Goal: Information Seeking & Learning: Find specific fact

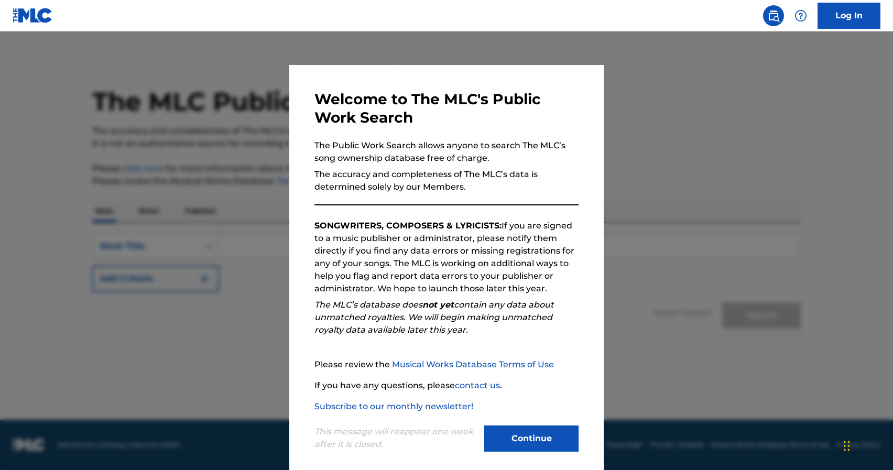
click at [515, 438] on button "Continue" at bounding box center [531, 438] width 94 height 26
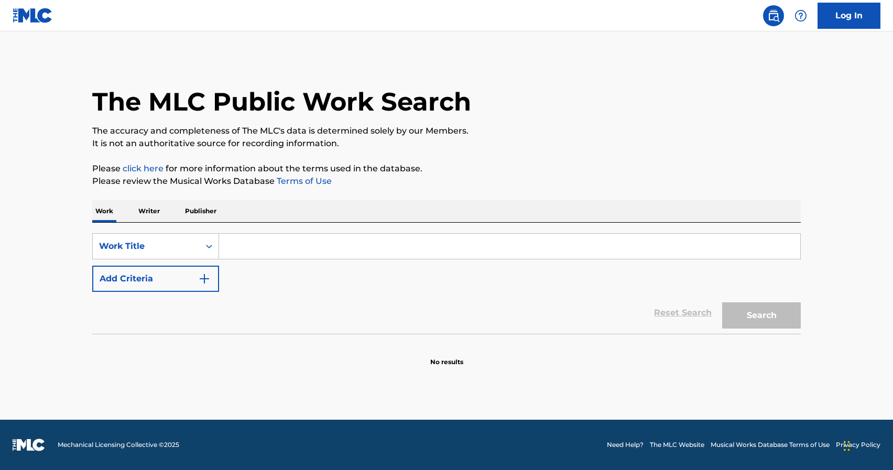
click at [143, 211] on p "Writer" at bounding box center [149, 211] width 28 height 22
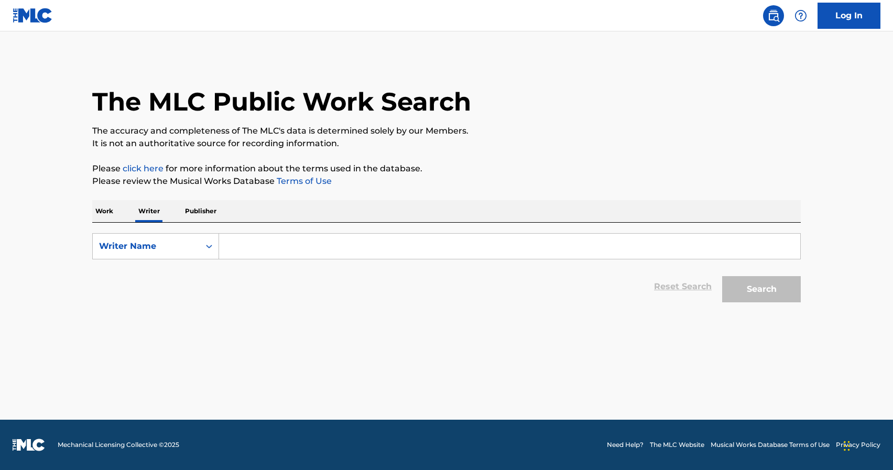
click at [239, 242] on input "Search Form" at bounding box center [509, 246] width 581 height 25
type input "G"
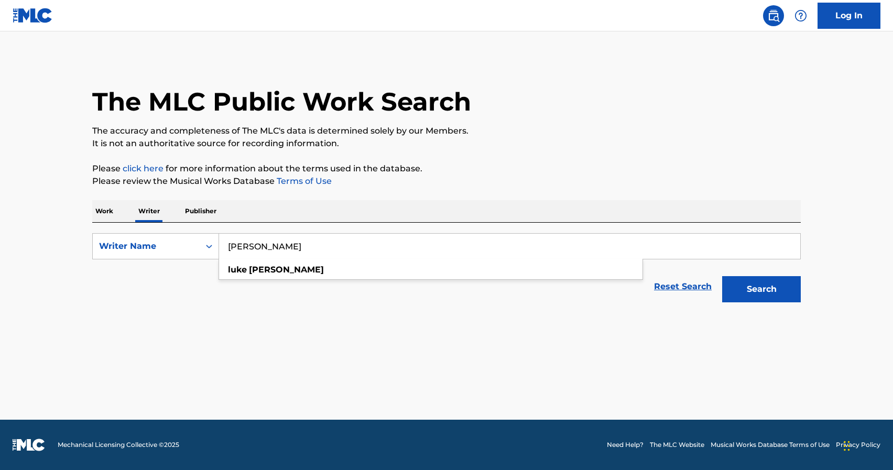
type input "[PERSON_NAME]"
click at [761, 289] on button "Search" at bounding box center [761, 289] width 79 height 26
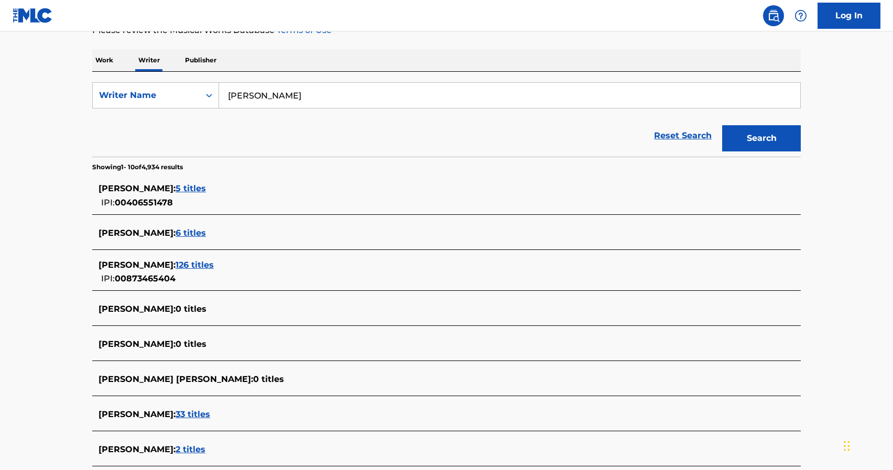
scroll to position [163, 0]
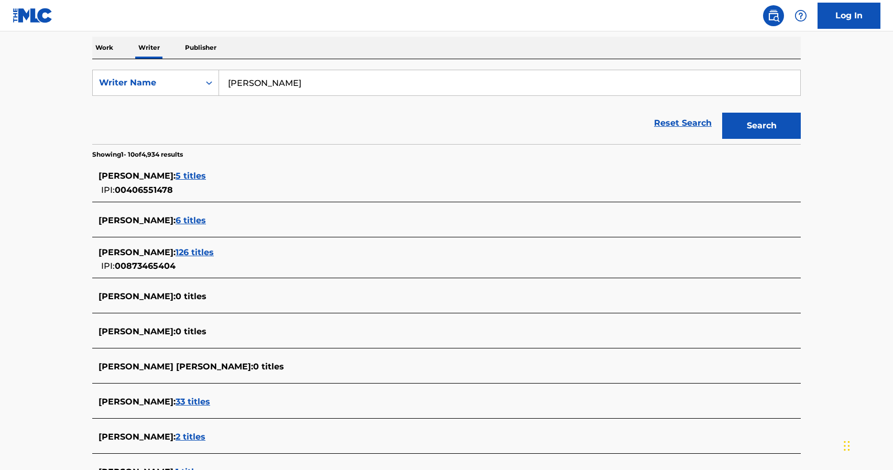
click at [189, 250] on span "126 titles" at bounding box center [195, 252] width 38 height 10
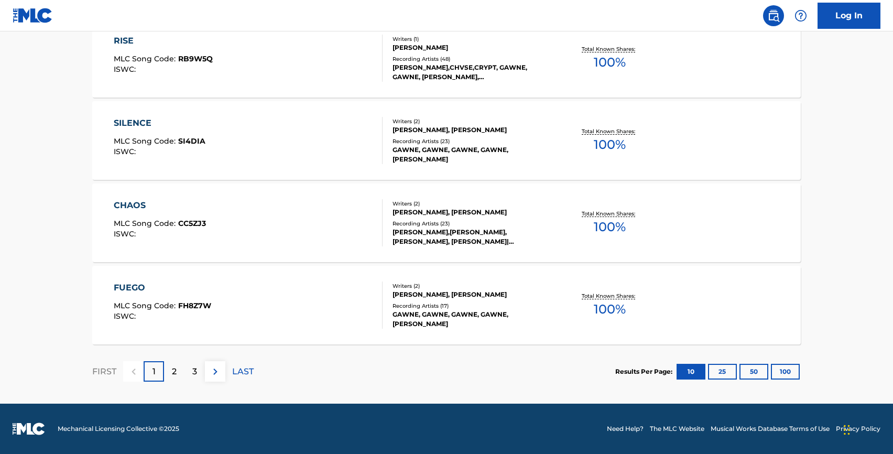
scroll to position [829, 0]
click at [792, 374] on button "100" at bounding box center [785, 372] width 29 height 16
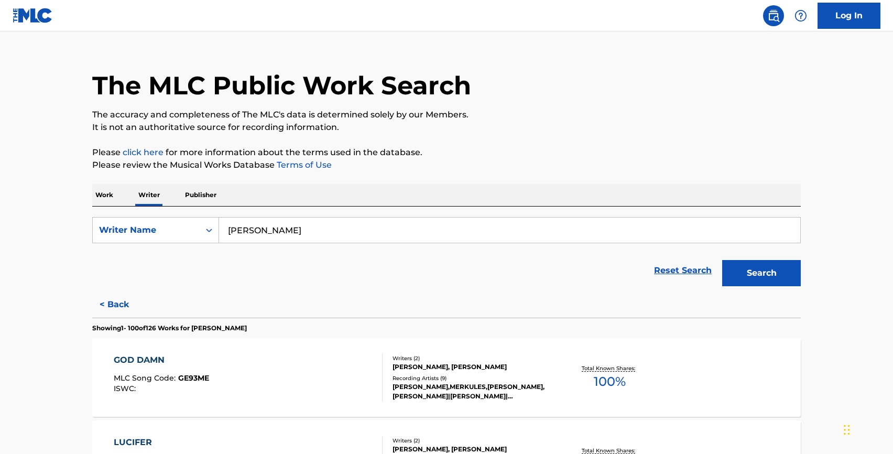
scroll to position [6072, 0]
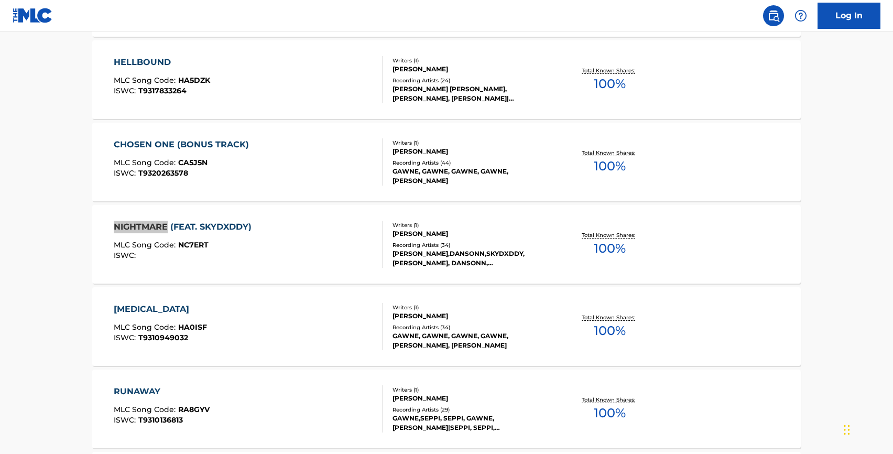
click at [268, 259] on div "NIGHTMARE (FEAT. SKYDXDDY) MLC Song Code : NC7ERT ISWC :" at bounding box center [248, 244] width 269 height 47
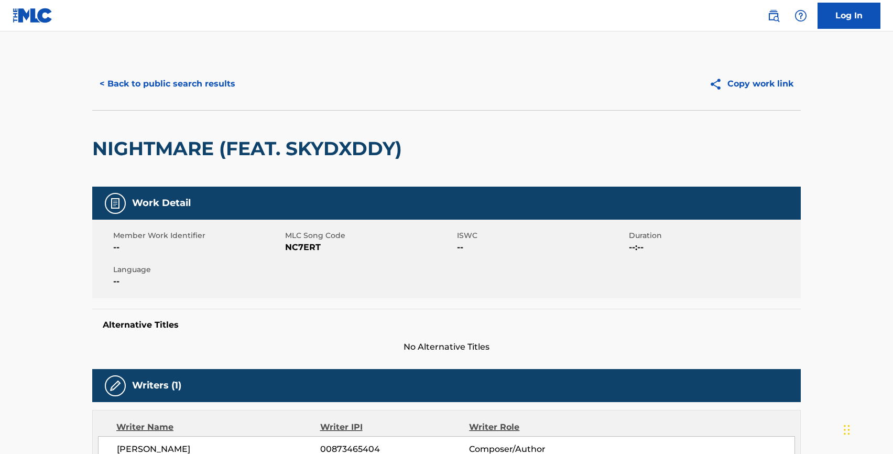
click at [743, 80] on button "Copy work link" at bounding box center [751, 84] width 99 height 26
click at [165, 94] on button "< Back to public search results" at bounding box center [167, 84] width 150 height 26
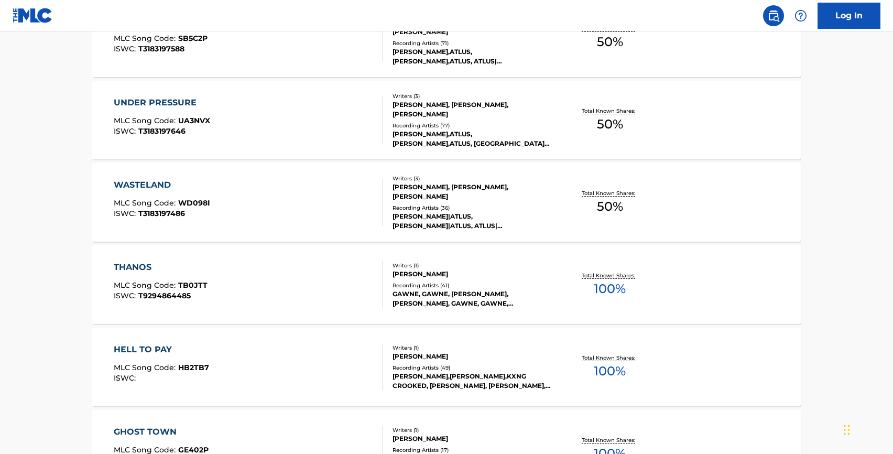
scroll to position [2815, 0]
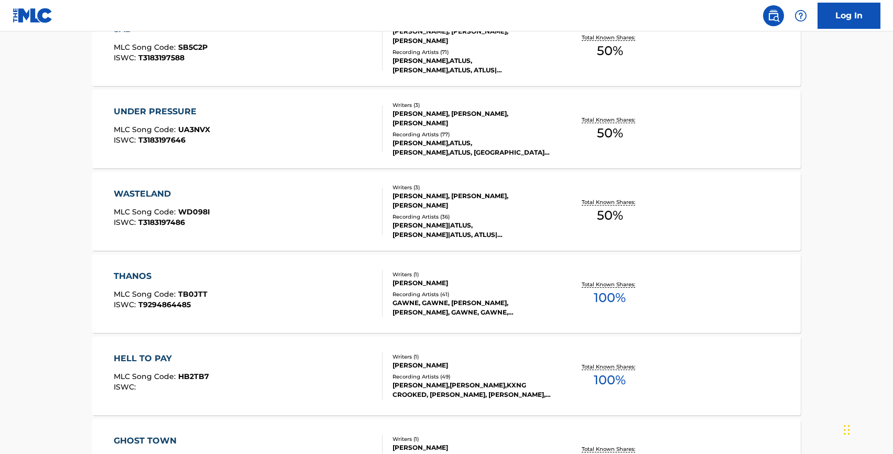
click at [168, 104] on div "UNDER PRESSURE MLC Song Code : UA3NVX ISWC : T3183197646 Writers ( 3 ) [PERSON_…" at bounding box center [446, 129] width 708 height 79
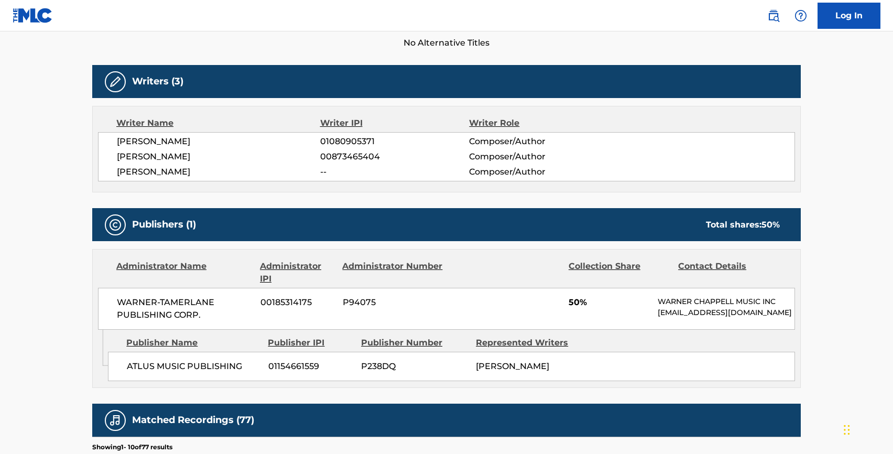
scroll to position [300, 0]
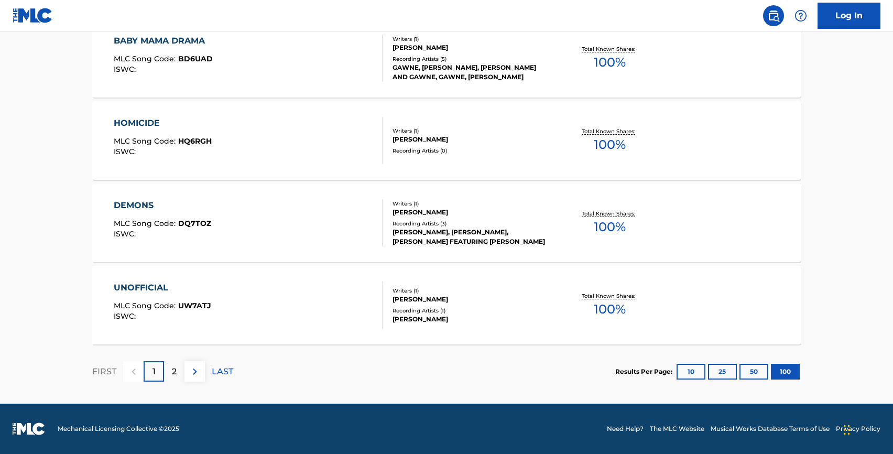
scroll to position [8233, 0]
click at [176, 373] on p "2" at bounding box center [174, 371] width 5 height 13
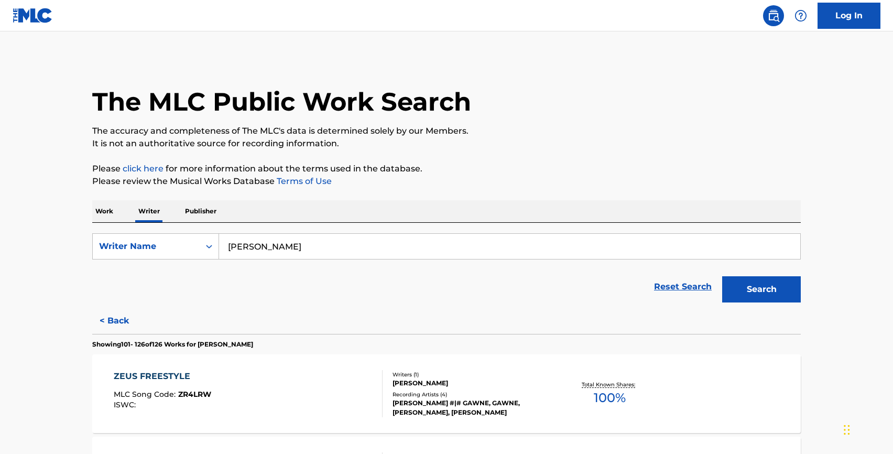
scroll to position [0, 0]
click at [103, 218] on p "Work" at bounding box center [104, 211] width 24 height 22
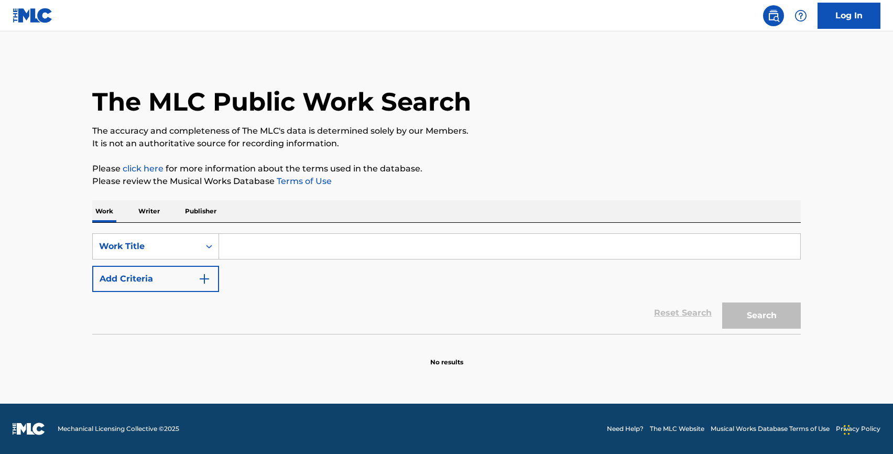
click at [193, 280] on button "Add Criteria" at bounding box center [155, 279] width 127 height 26
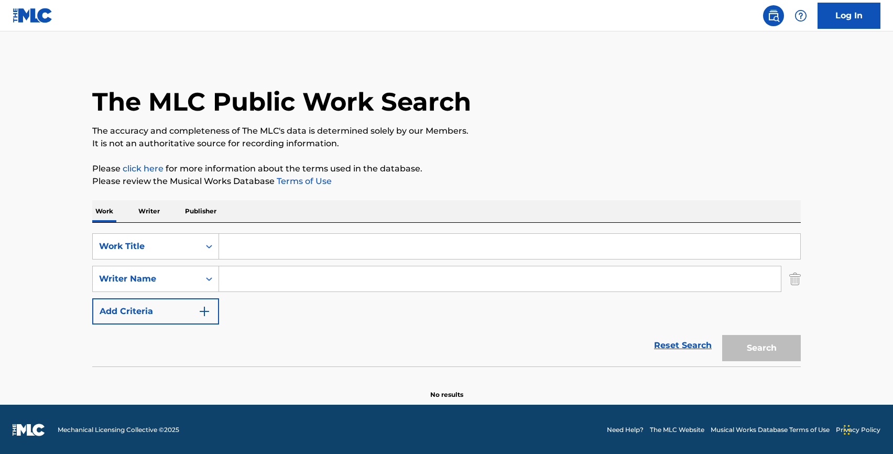
click at [259, 248] on input "Search Form" at bounding box center [509, 246] width 581 height 25
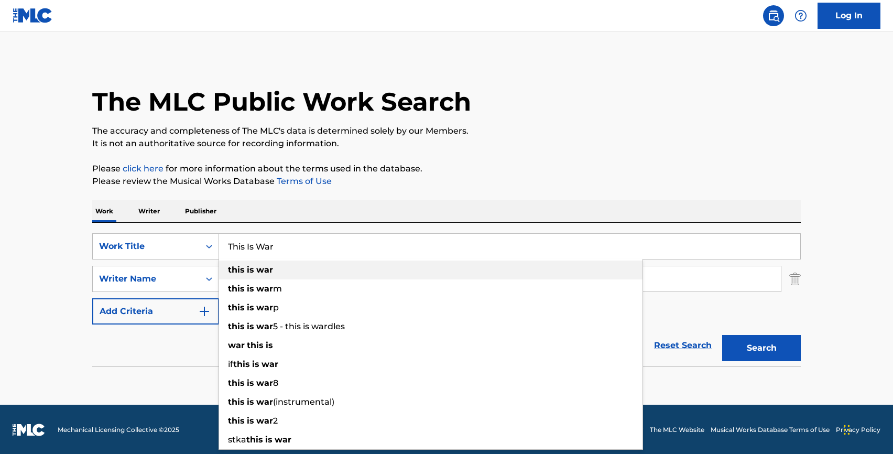
click at [263, 273] on strong "war" at bounding box center [264, 270] width 17 height 10
type input "this is war"
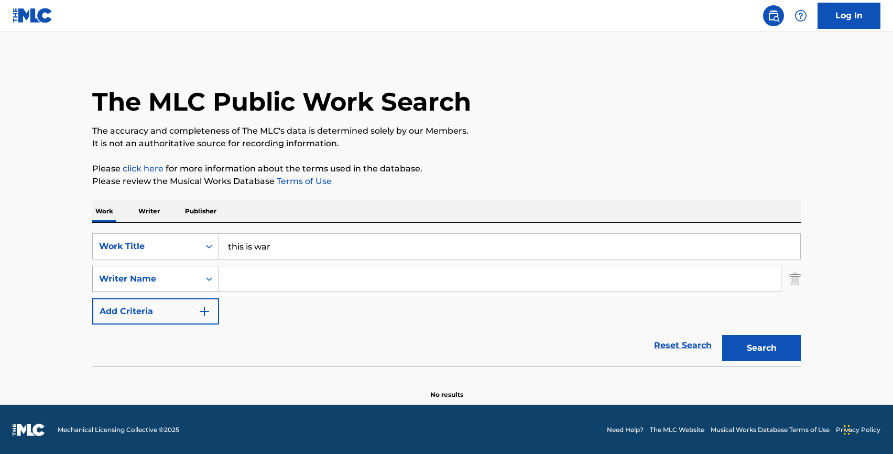
click at [163, 275] on div "Writer Name" at bounding box center [146, 278] width 94 height 13
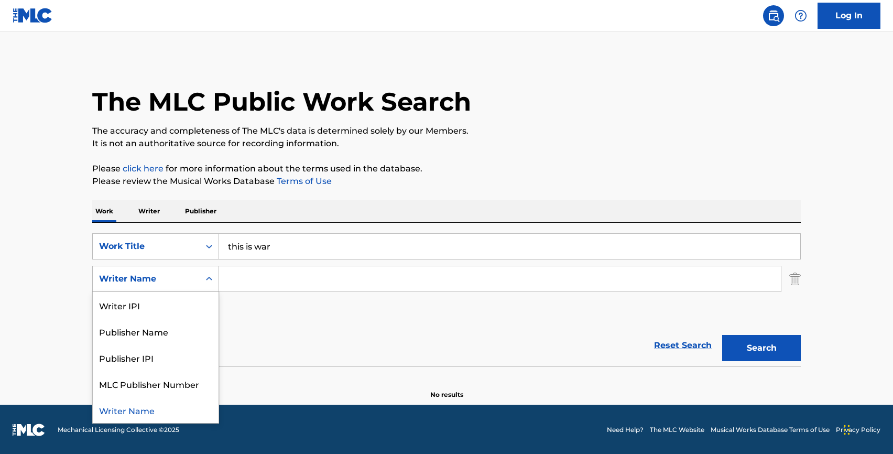
click at [148, 410] on div "Writer Name" at bounding box center [156, 410] width 126 height 26
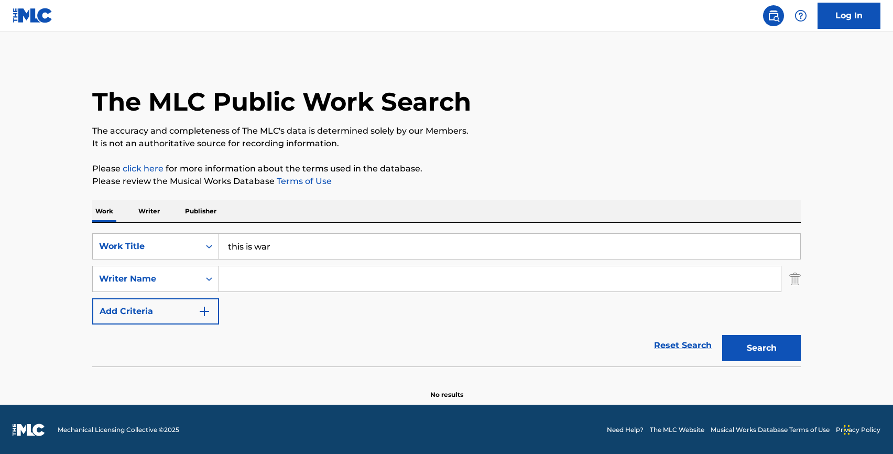
click at [249, 283] on input "Search Form" at bounding box center [500, 278] width 562 height 25
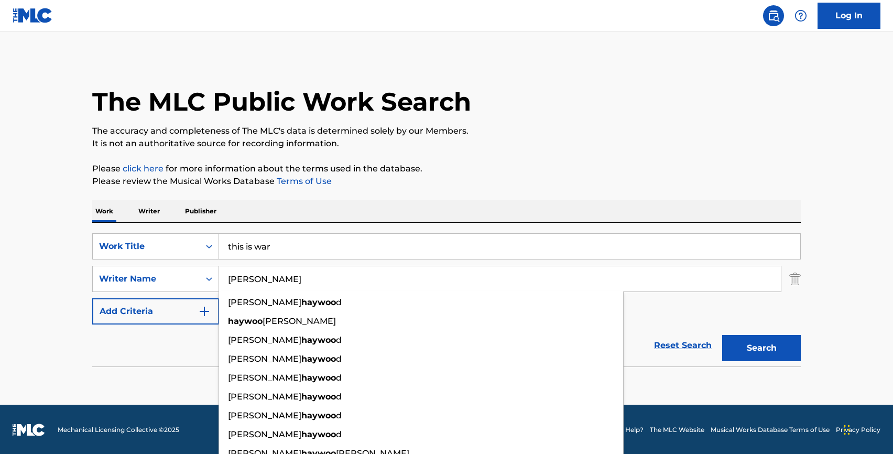
type input "[PERSON_NAME]"
click at [761, 348] on button "Search" at bounding box center [761, 348] width 79 height 26
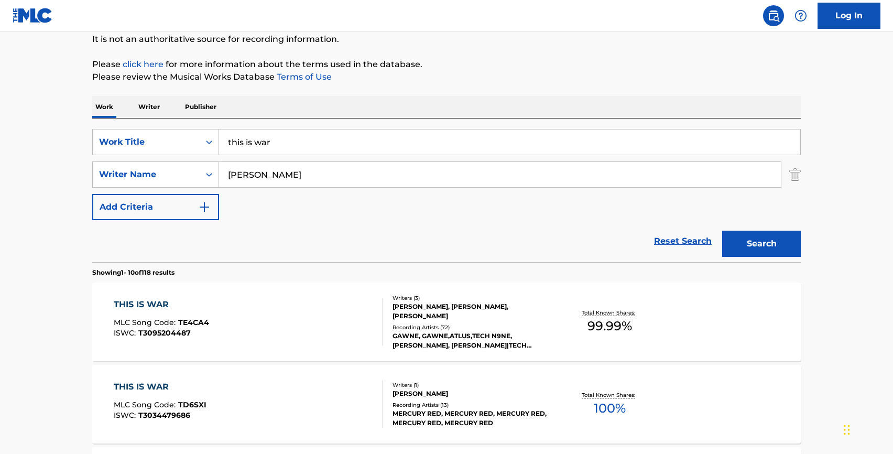
scroll to position [106, 0]
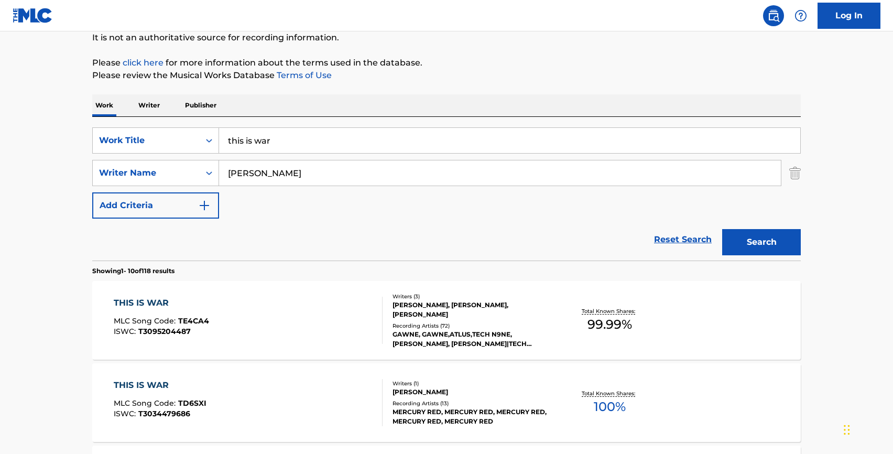
click at [153, 305] on div "THIS IS WAR" at bounding box center [161, 303] width 95 height 13
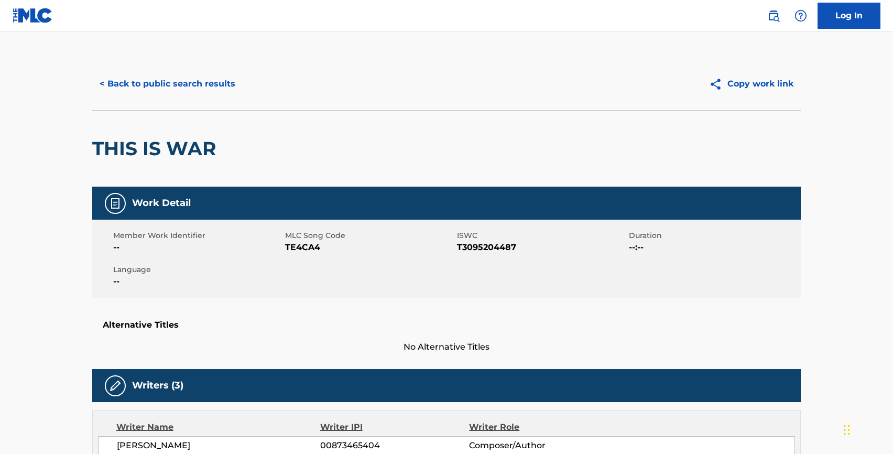
click at [181, 84] on button "< Back to public search results" at bounding box center [167, 84] width 150 height 26
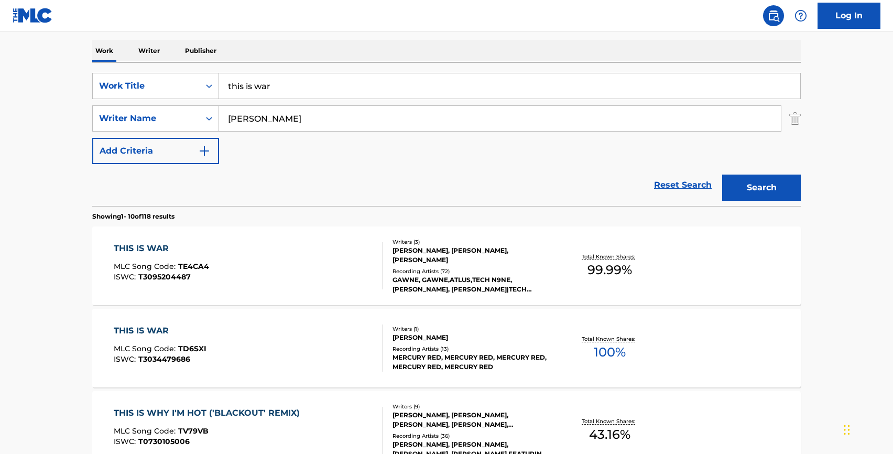
scroll to position [162, 0]
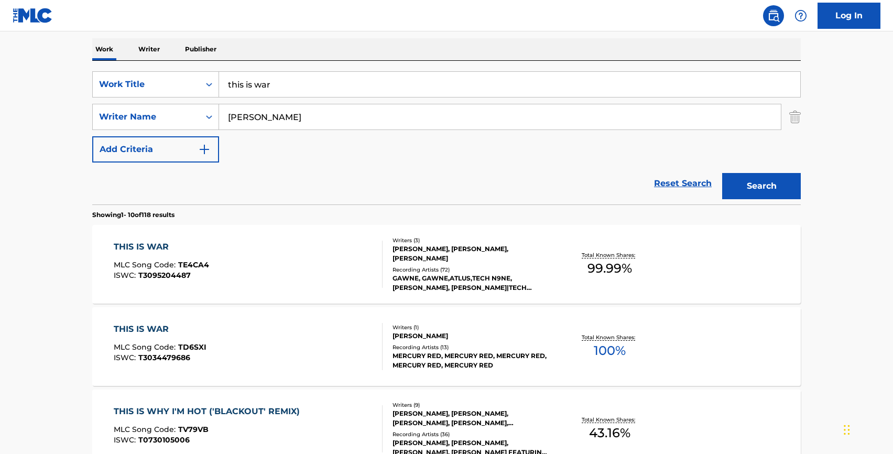
click at [159, 245] on div "THIS IS WAR" at bounding box center [161, 247] width 95 height 13
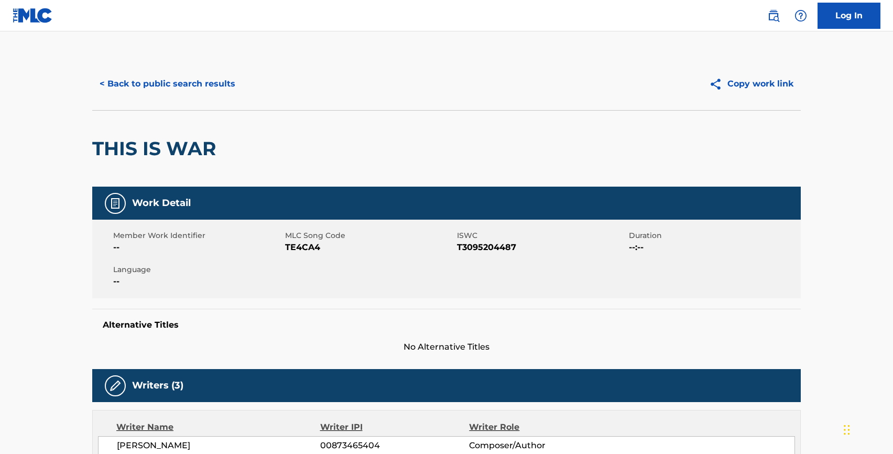
click at [287, 252] on span "TE4CA4" at bounding box center [369, 247] width 169 height 13
click at [187, 80] on button "< Back to public search results" at bounding box center [167, 84] width 150 height 26
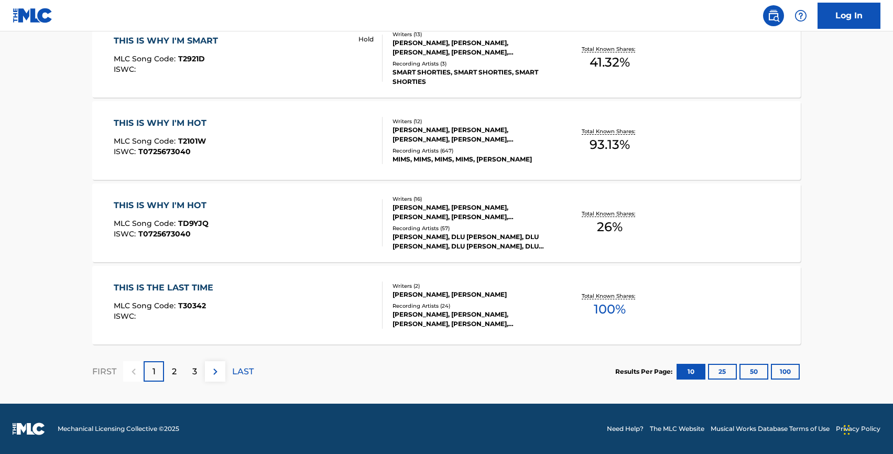
scroll to position [861, 0]
click at [179, 365] on div "2" at bounding box center [174, 371] width 20 height 20
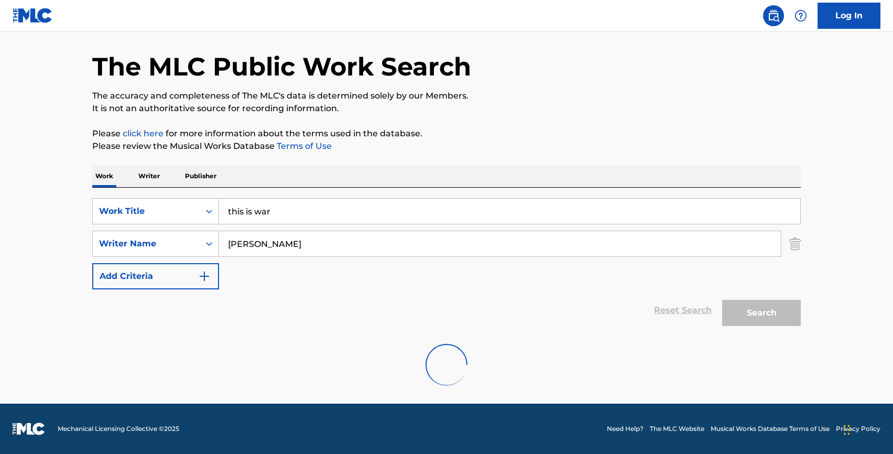
scroll to position [35, 0]
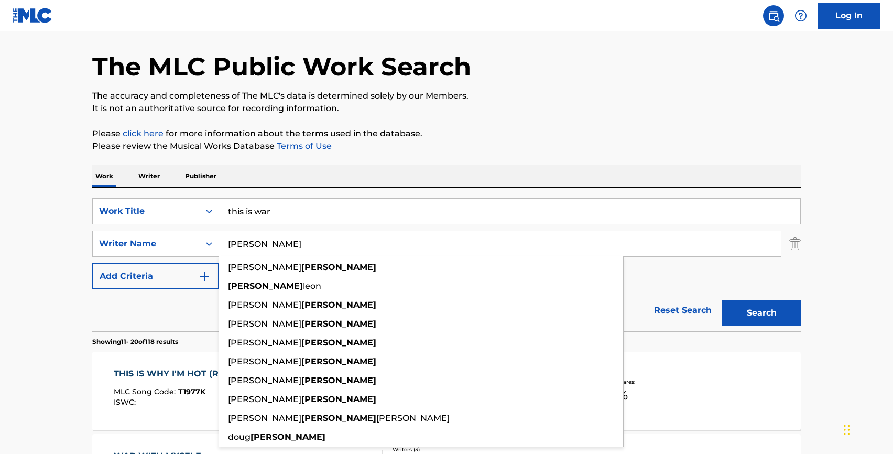
drag, startPoint x: 292, startPoint y: 240, endPoint x: 165, endPoint y: 225, distance: 127.7
click at [165, 225] on div "SearchWithCriteria891c1cc6-2390-468e-9c2c-539b6d34288e Work Title this is war S…" at bounding box center [446, 243] width 708 height 91
click at [278, 242] on input "[PERSON_NAME]" at bounding box center [500, 243] width 562 height 25
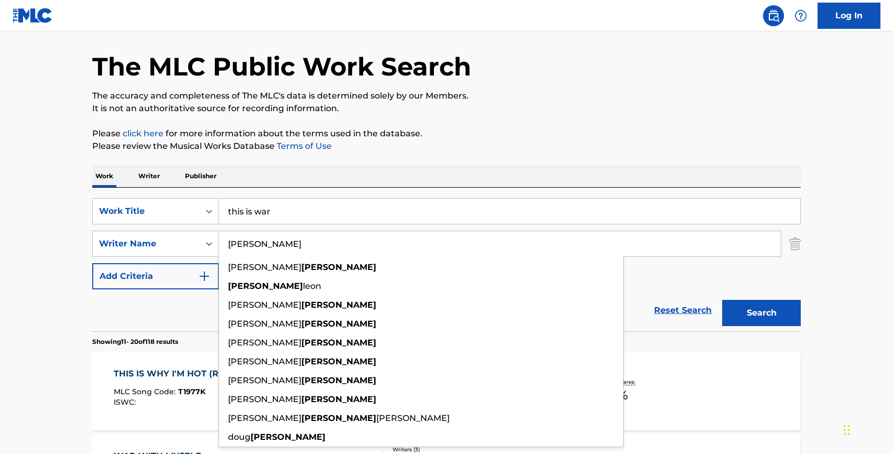
click at [278, 242] on input "[PERSON_NAME]" at bounding box center [500, 243] width 562 height 25
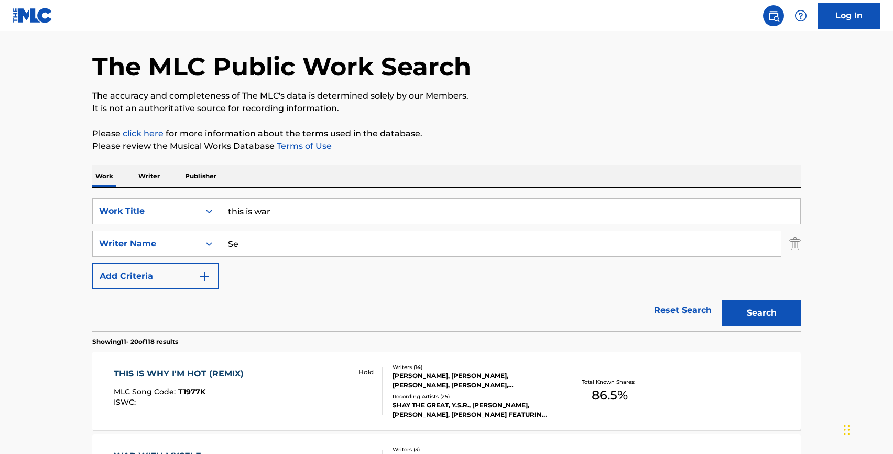
type input "S"
